Goal: Use online tool/utility: Utilize a website feature to perform a specific function

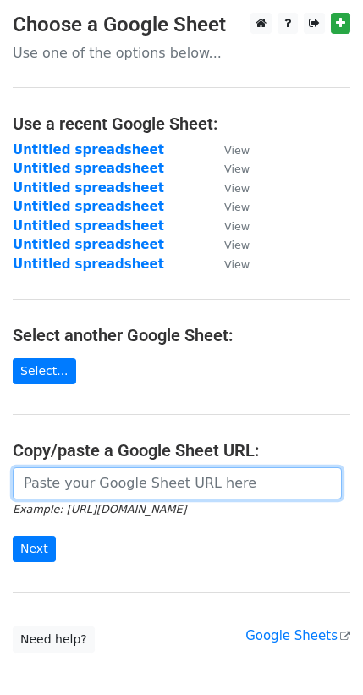
click at [47, 483] on input "url" at bounding box center [177, 483] width 329 height 32
paste input "https://docs.google.com/spreadsheets/d/1dy560Kl-icdc5qLDT-d6k0CnhVsgpmH1vFW8gGX…"
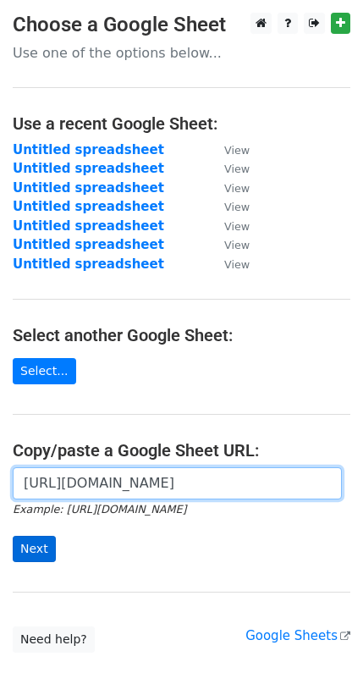
type input "https://docs.google.com/spreadsheets/d/1dy560Kl-icdc5qLDT-d6k0CnhVsgpmH1vFW8gGX…"
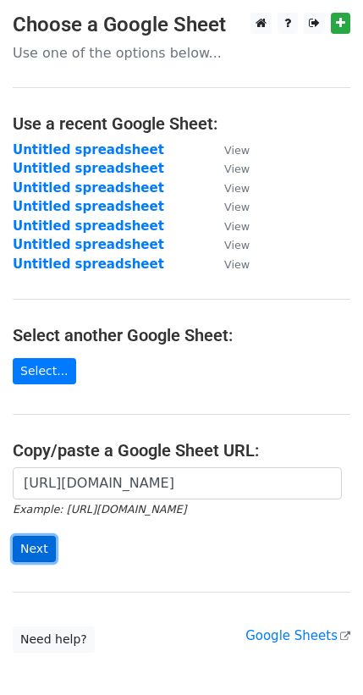
click at [22, 544] on input "Next" at bounding box center [34, 549] width 43 height 26
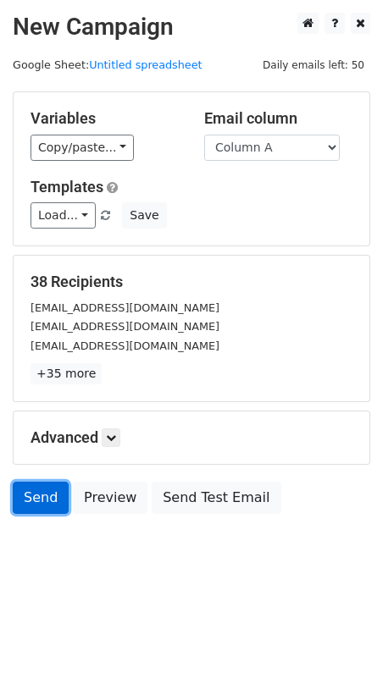
click at [32, 500] on link "Send" at bounding box center [41, 498] width 56 height 32
